Goal: Task Accomplishment & Management: Complete application form

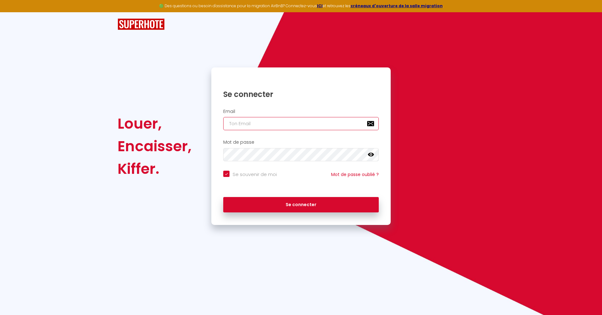
click at [265, 121] on input "email" at bounding box center [301, 123] width 156 height 13
paste input "[EMAIL_ADDRESS][DOMAIN_NAME]"
type input "[EMAIL_ADDRESS][DOMAIN_NAME]"
checkbox input "true"
type input "[EMAIL_ADDRESS][DOMAIN_NAME]"
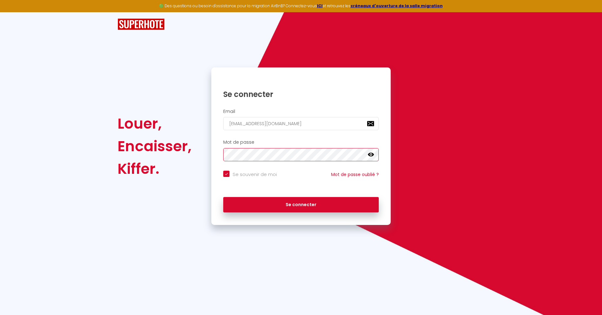
click at [223, 197] on button "Se connecter" at bounding box center [301, 205] width 156 height 16
checkbox input "true"
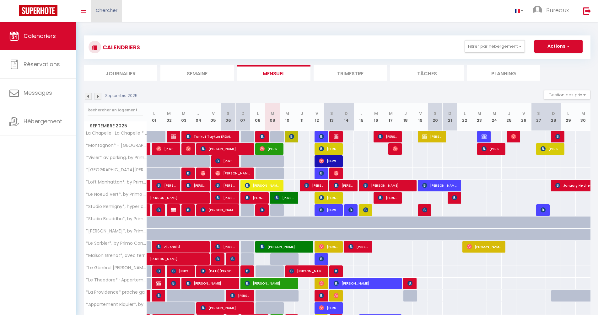
click at [117, 10] on span "Chercher" at bounding box center [107, 10] width 22 height 7
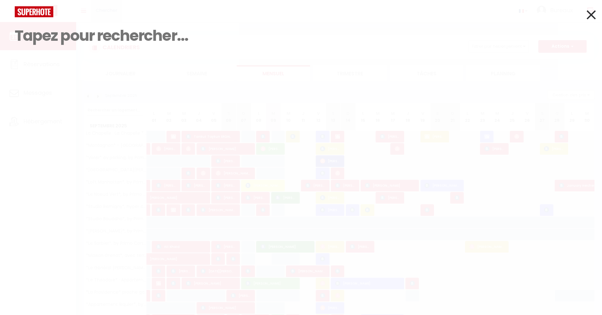
paste input "Liogier"
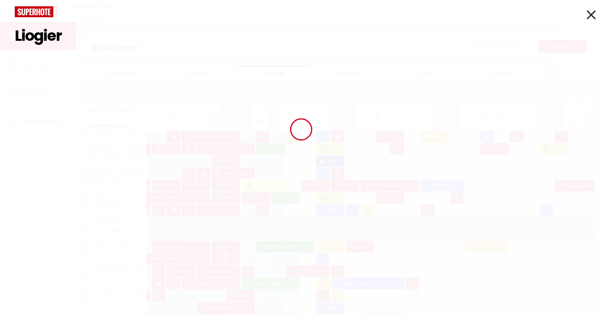
type input "Liogier"
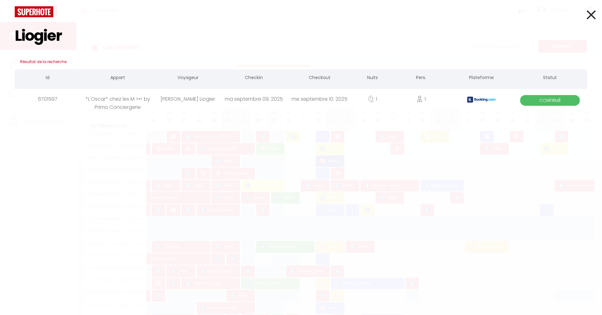
click at [126, 102] on div "*L'Oscar* chez les M >•< by Primo Conciergerie" at bounding box center [118, 99] width 74 height 20
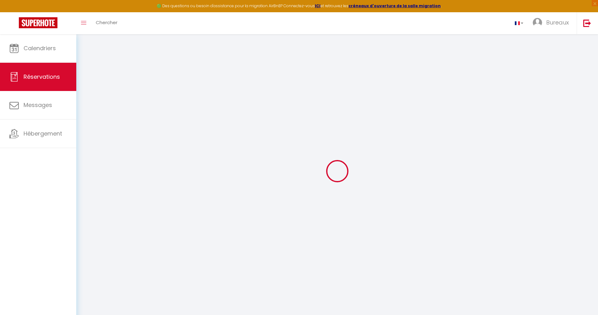
type input "Emeric"
type input "Liogier"
type input "[EMAIL_ADDRESS][DOMAIN_NAME]"
type input "[PHONE_NUMBER]"
type input "."
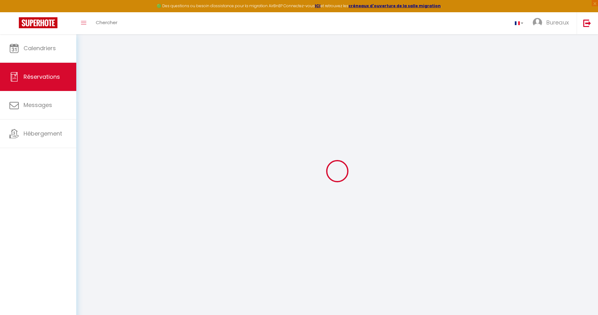
select select "FR"
type input "12.29"
type input "1.06"
select select "42792"
select select "1"
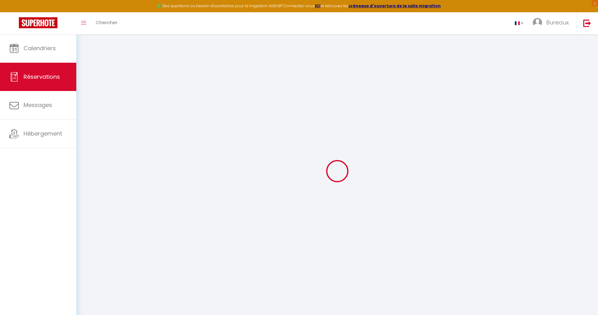
select select
type input "1"
select select "12"
select select
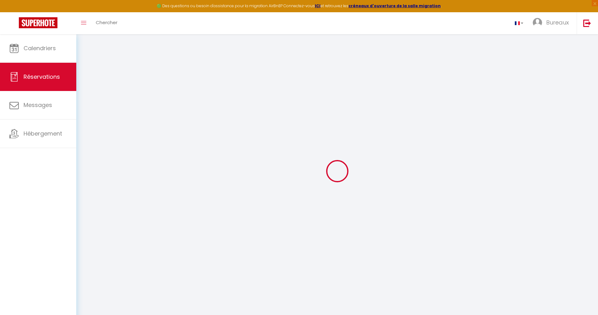
type input "72.29"
checkbox input "false"
select select "2"
type input "0"
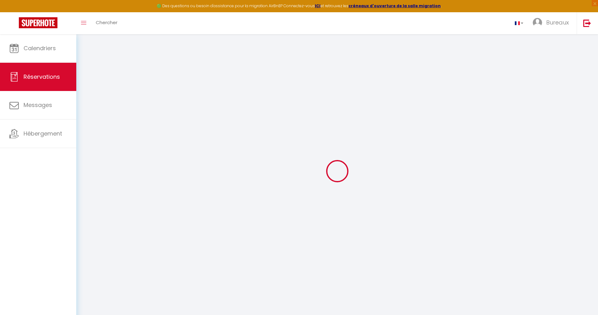
type input "0"
select select
select select "14"
checkbox input "false"
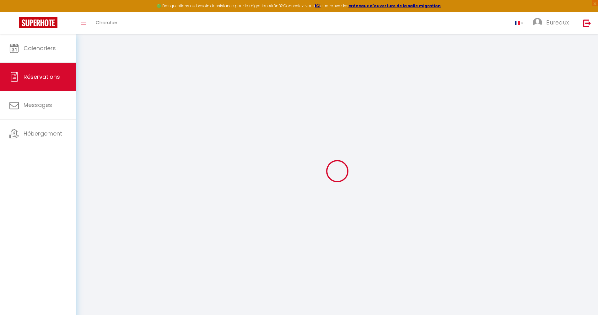
select select
checkbox input "false"
select select
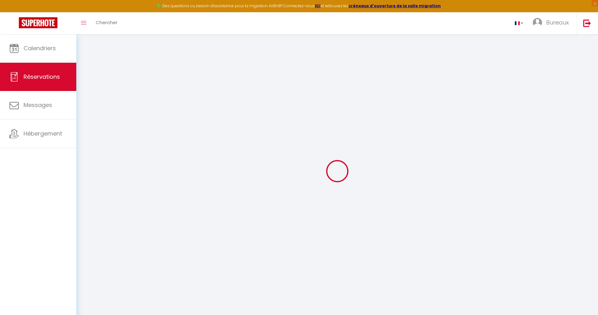
checkbox input "false"
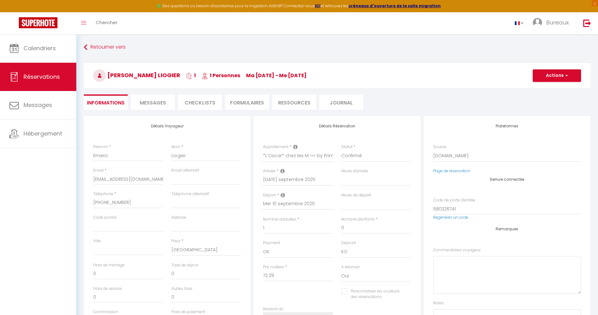
select select
checkbox input "false"
type voyageur0 "** THIS RESERVATION HAS BEEN PRE-PAID ** BOOKING NOTE : Payment charge is EUR 1…"
type input "3.61"
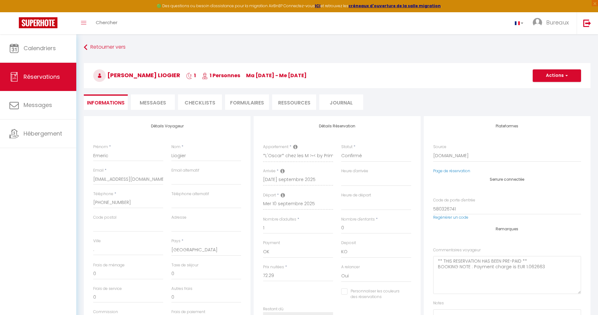
select select
checkbox input "false"
select select
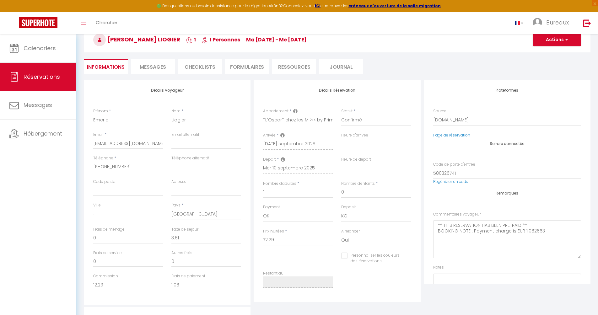
scroll to position [17, 0]
